Goal: Task Accomplishment & Management: Manage account settings

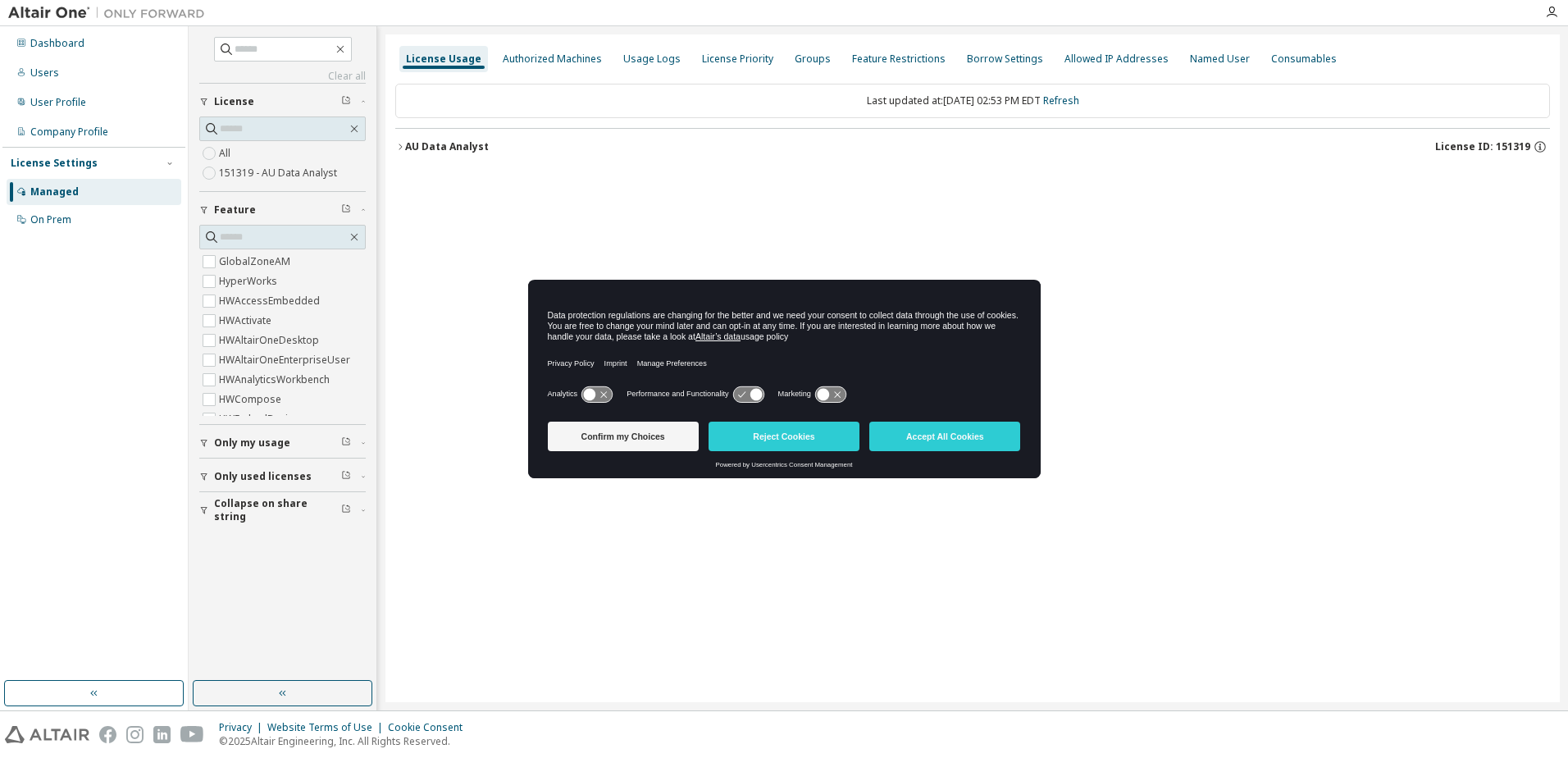
click at [935, 436] on button "Accept All Cookies" at bounding box center [945, 437] width 151 height 30
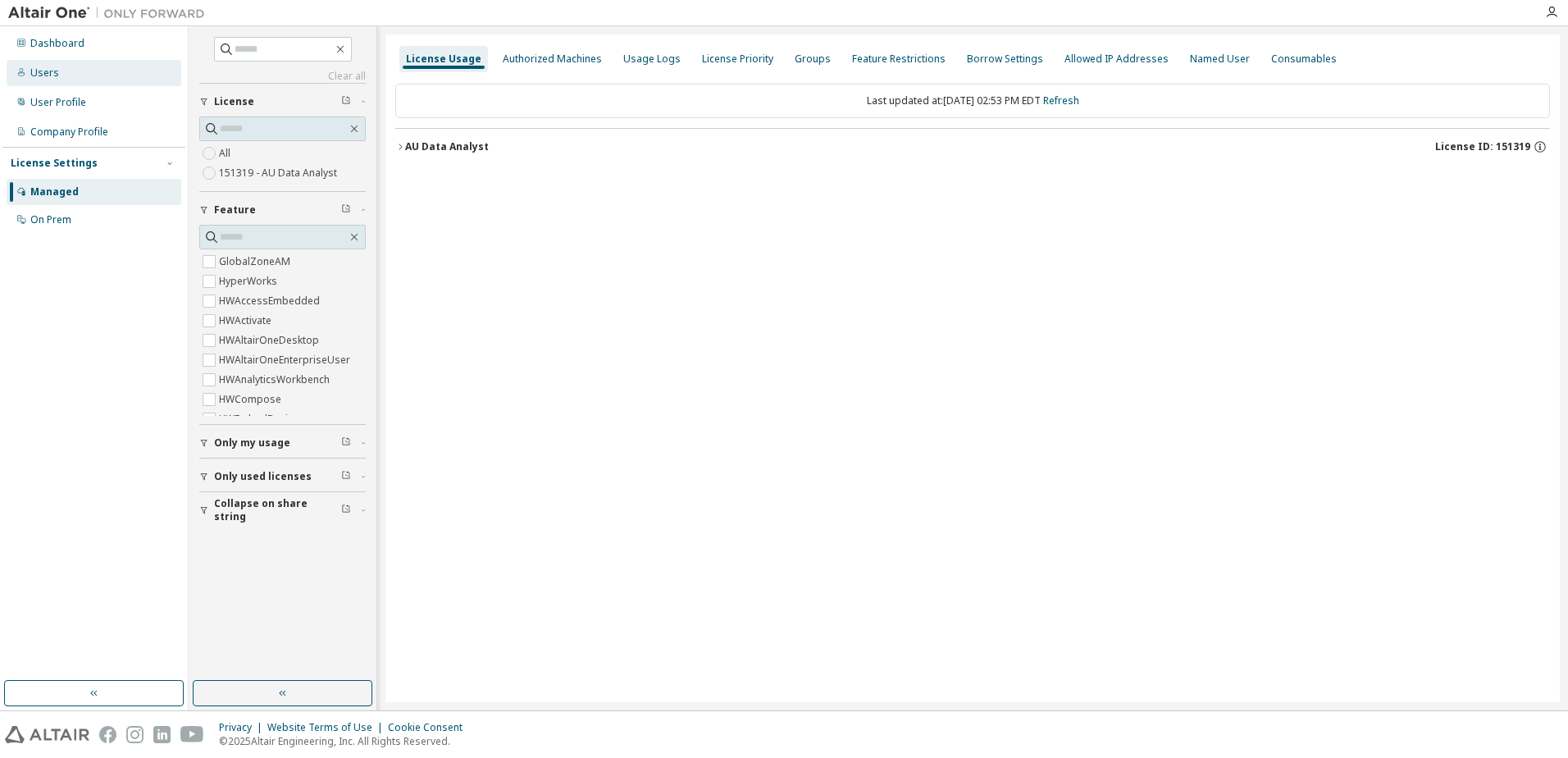
click at [52, 67] on div "Users" at bounding box center [44, 73] width 29 height 13
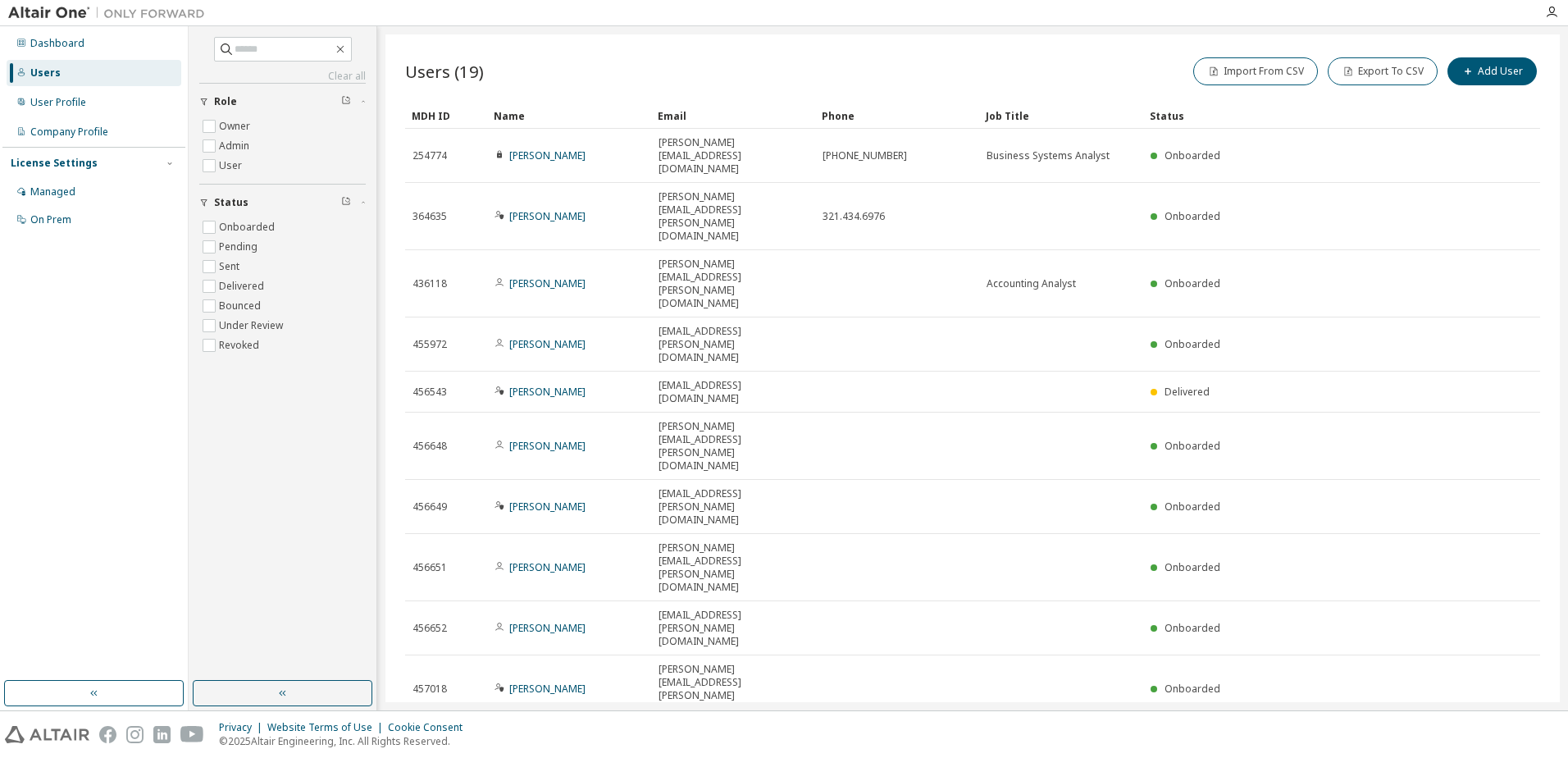
click at [1322, 740] on icon "button" at bounding box center [1322, 744] width 10 height 10
click at [1321, 470] on div "20" at bounding box center [1366, 471] width 131 height 20
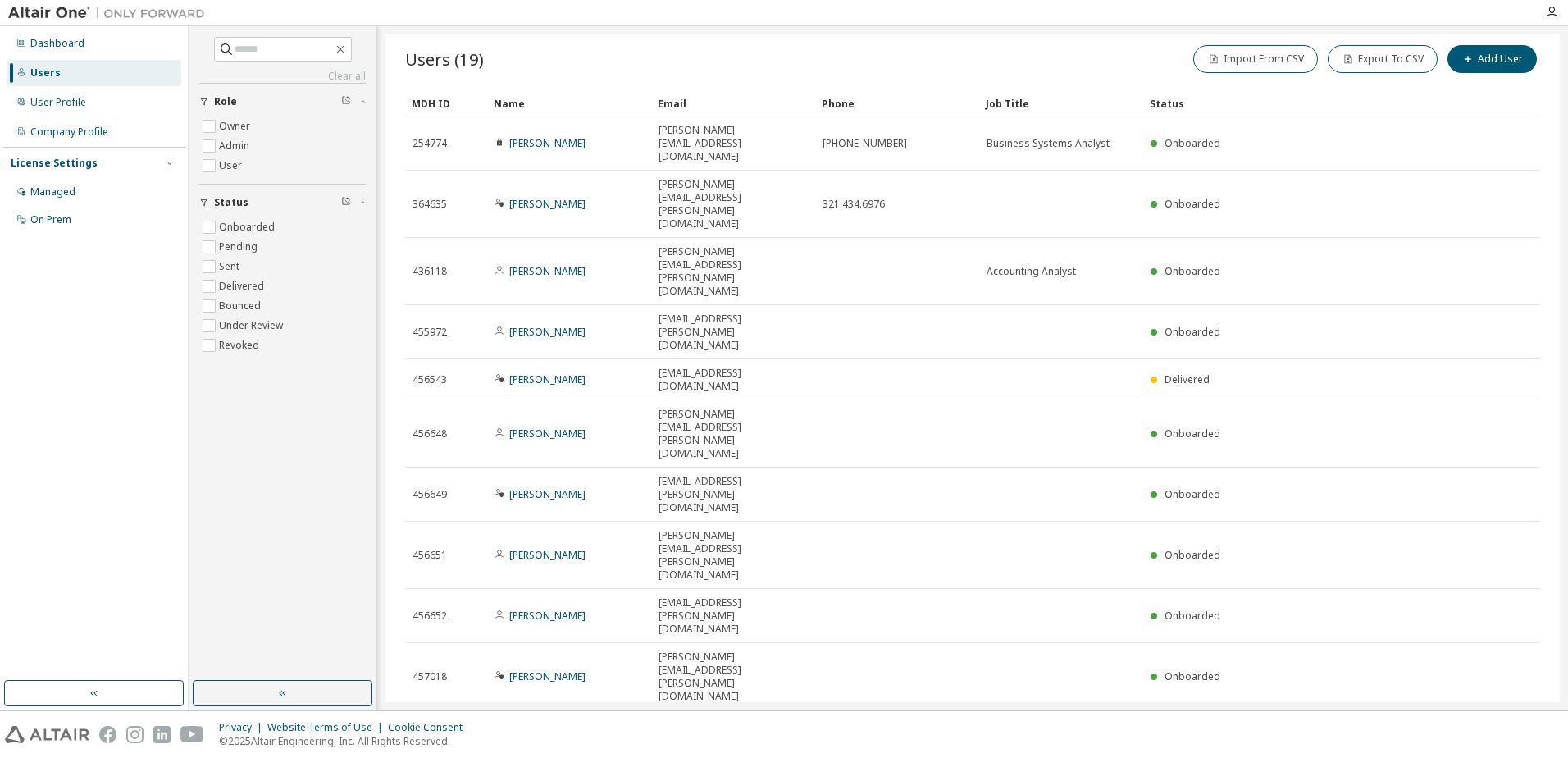
scroll to position [33, 0]
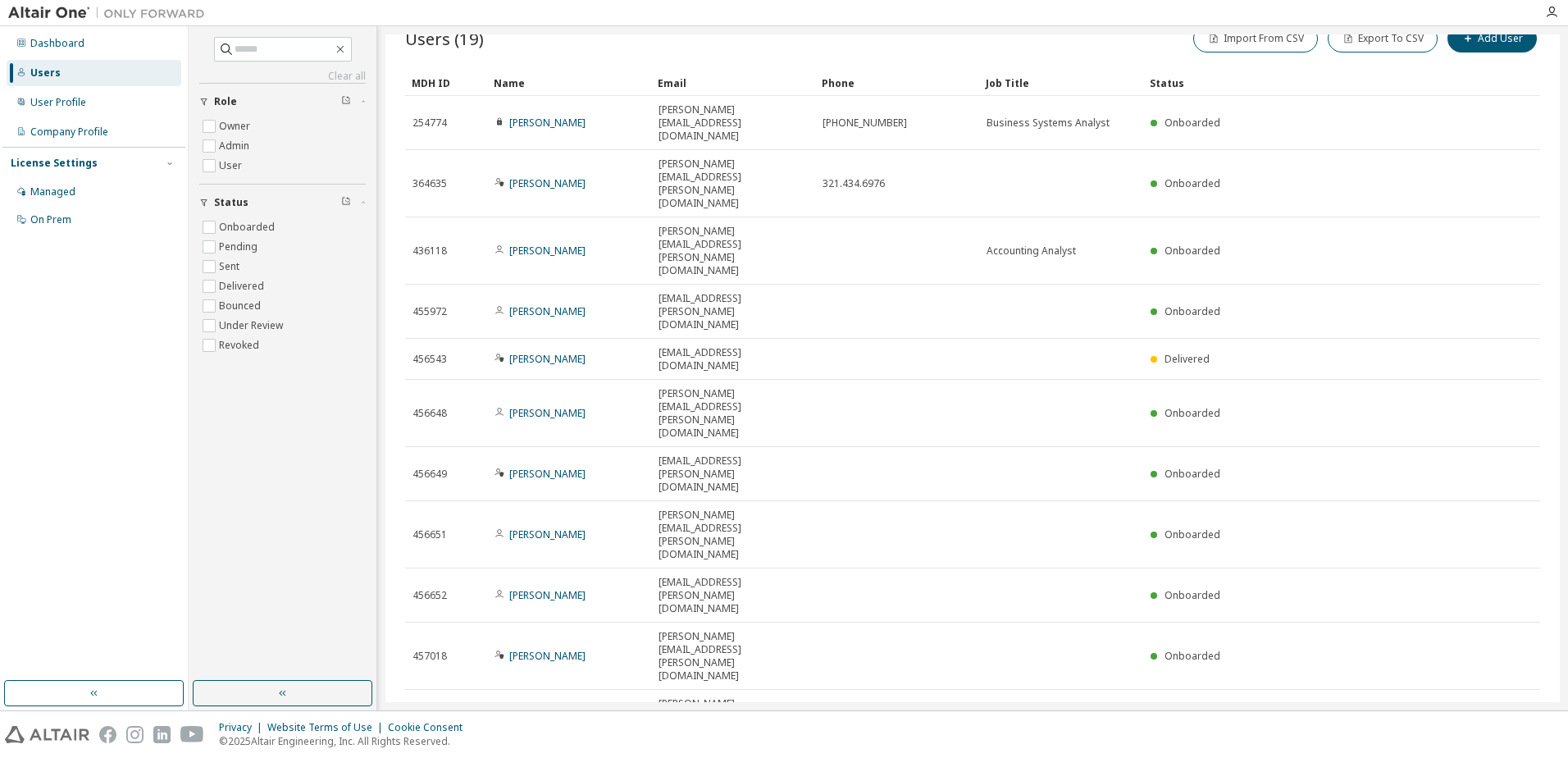
click at [1274, 590] on div "30" at bounding box center [1308, 586] width 131 height 20
click at [1283, 624] on div "100" at bounding box center [1308, 626] width 131 height 20
click at [1376, 40] on button "Export To CSV" at bounding box center [1382, 38] width 110 height 28
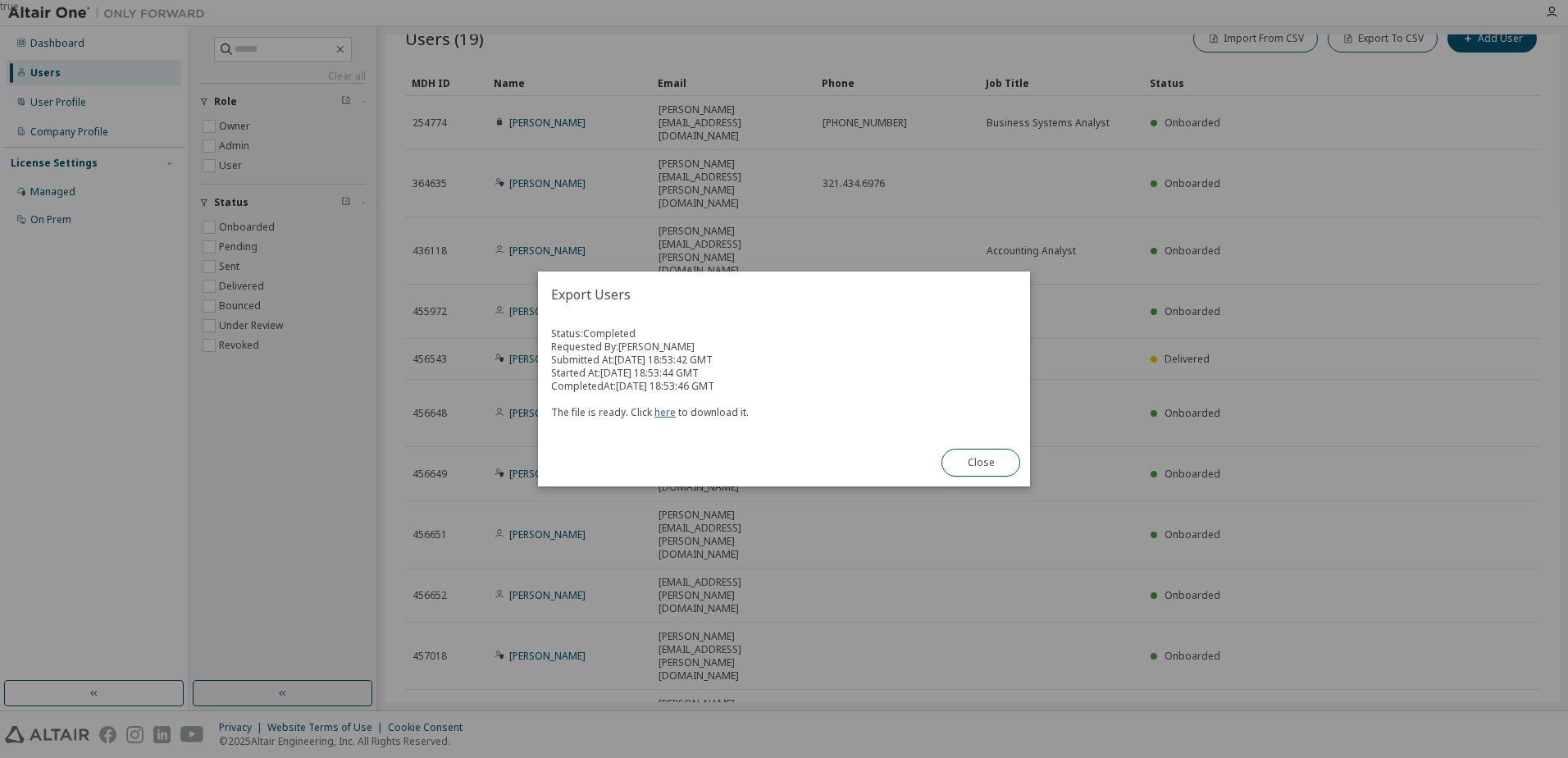
click at [662, 412] on link "here" at bounding box center [665, 412] width 22 height 14
click at [607, 475] on div "Export Users Status: Completed Requested By: [PERSON_NAME] Submitted At: [DATE]…" at bounding box center [784, 379] width 492 height 215
click at [971, 464] on button "Close" at bounding box center [981, 463] width 79 height 28
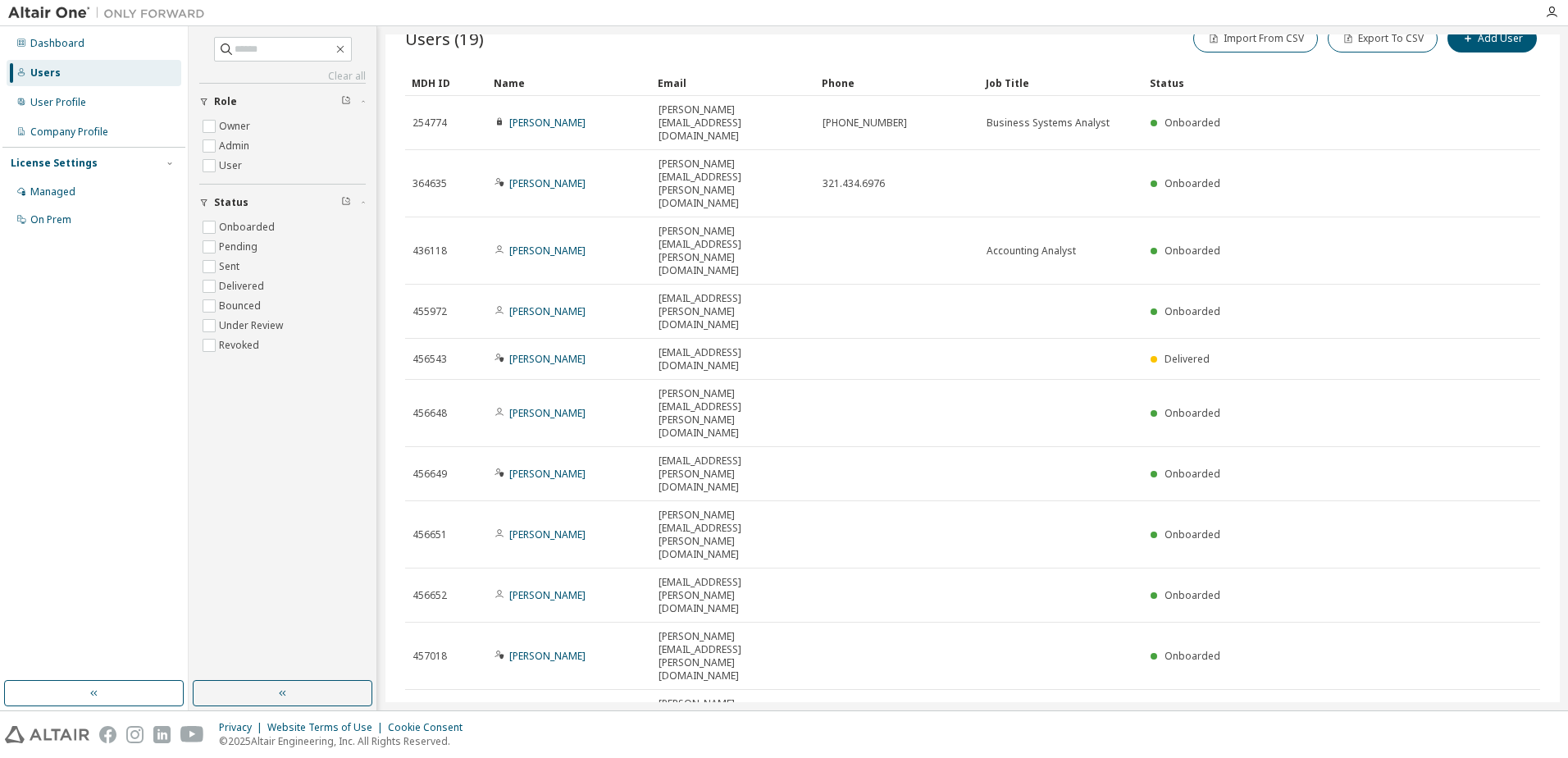
scroll to position [0, 0]
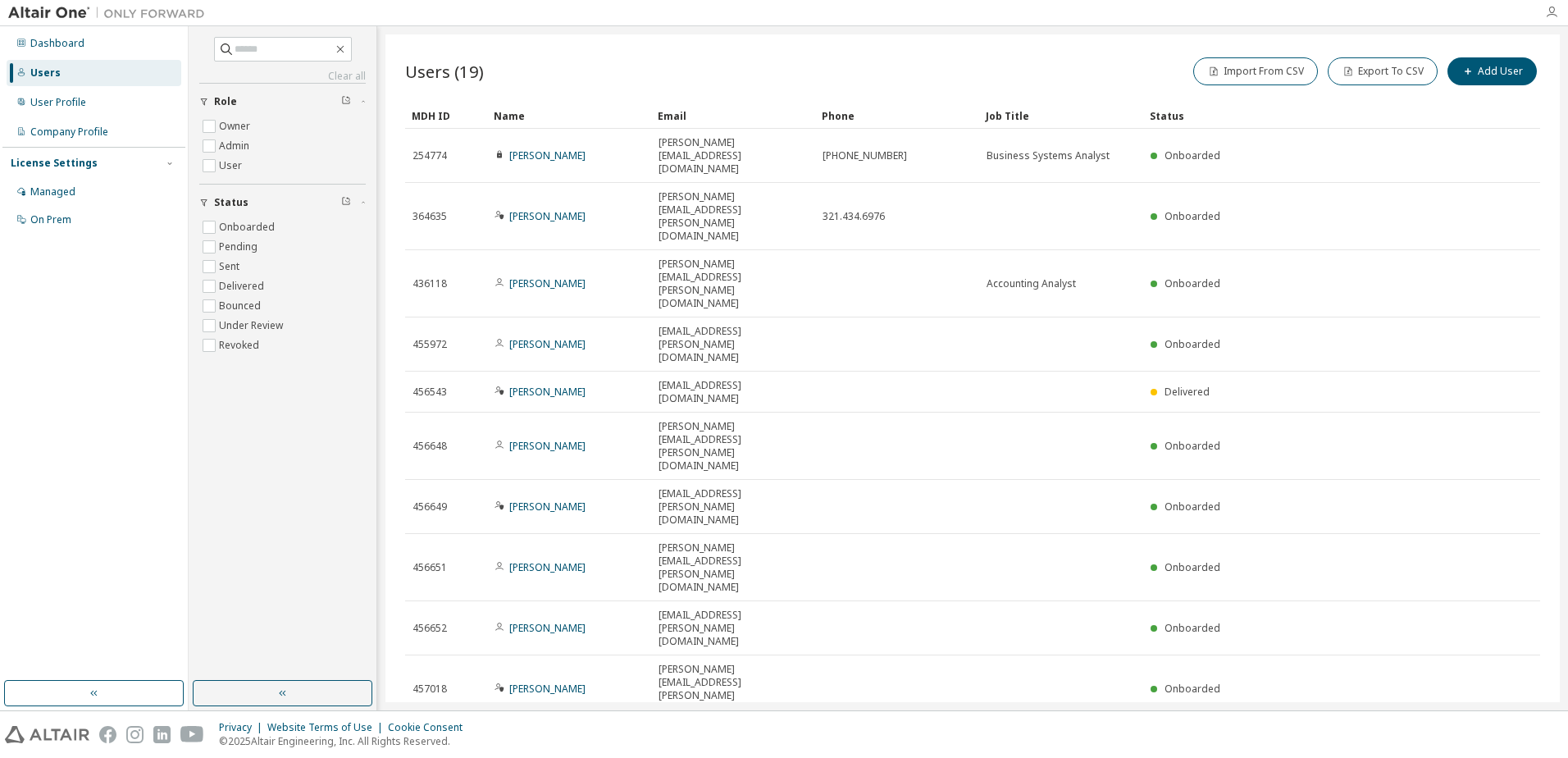
click at [1548, 15] on icon "button" at bounding box center [1552, 12] width 13 height 13
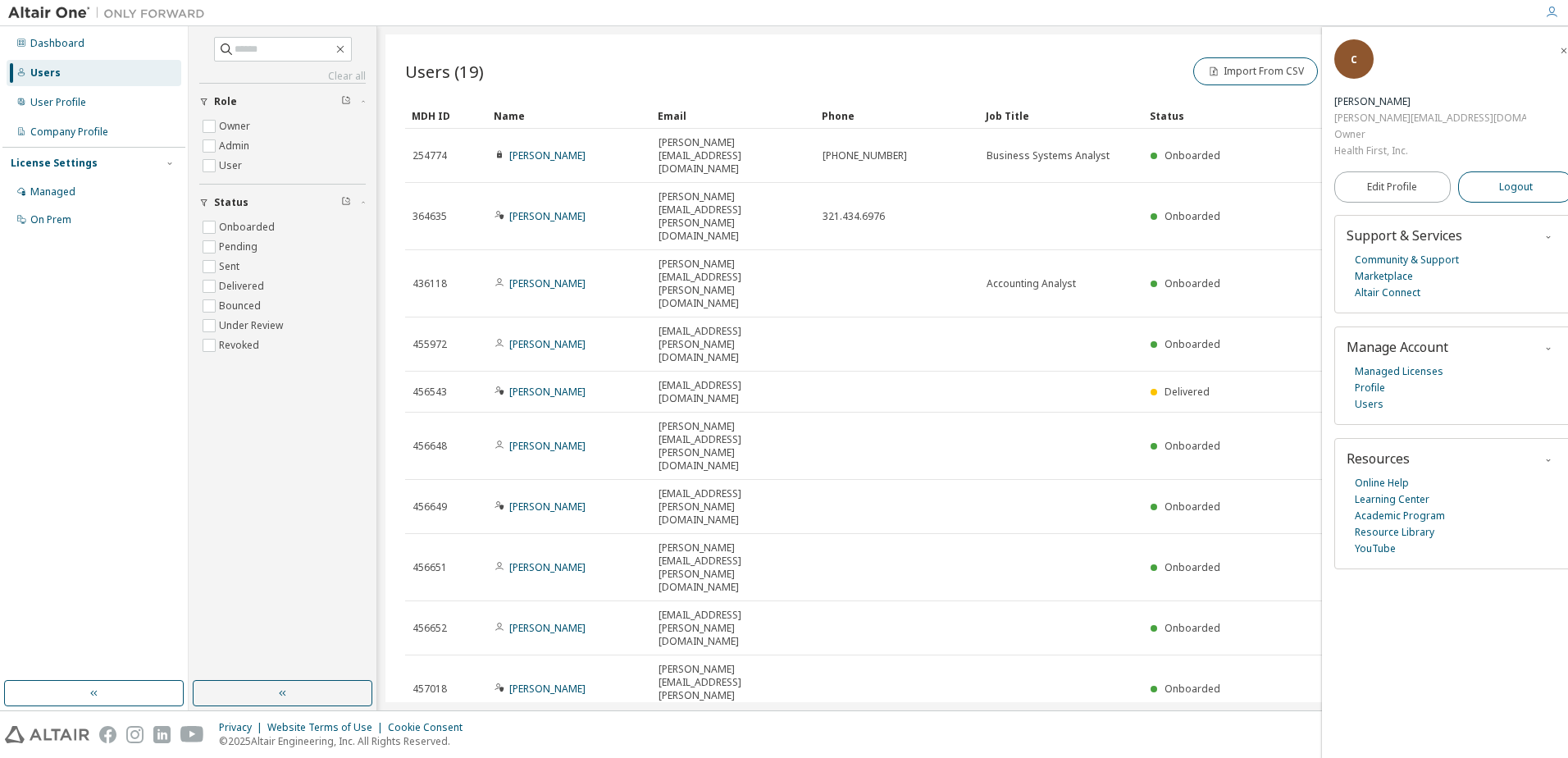
click at [1502, 179] on span "Logout" at bounding box center [1516, 187] width 34 height 16
